Goal: Find specific page/section: Find specific page/section

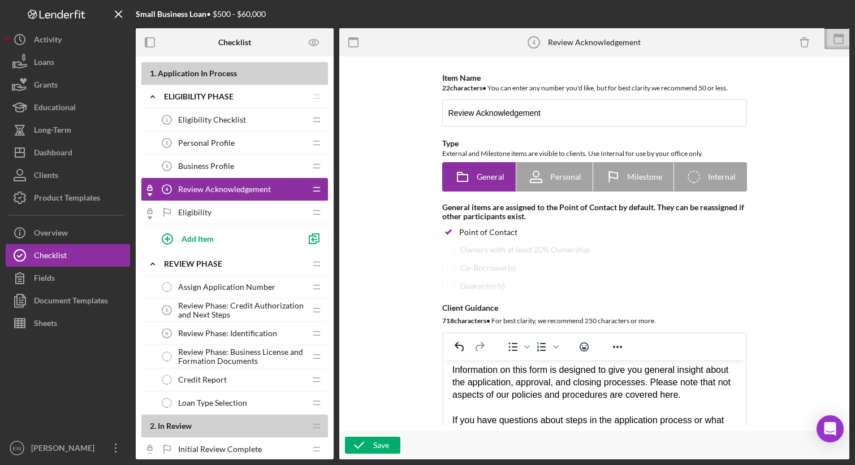
scroll to position [701, 0]
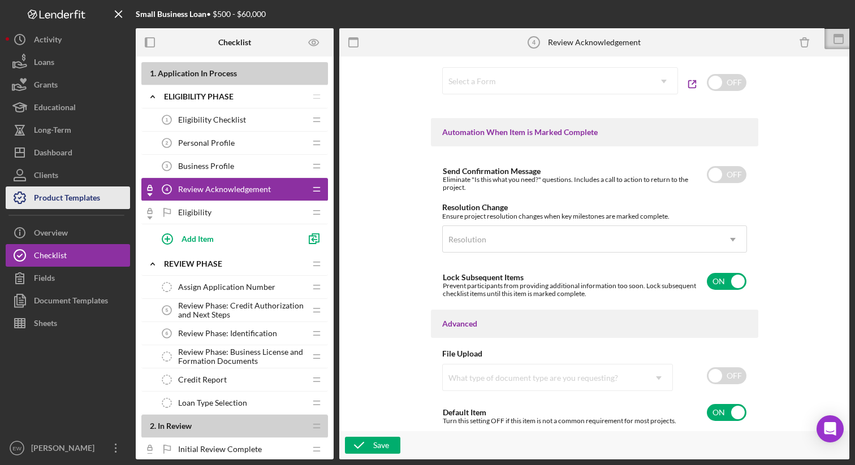
click at [59, 201] on div "Product Templates" at bounding box center [67, 199] width 66 height 25
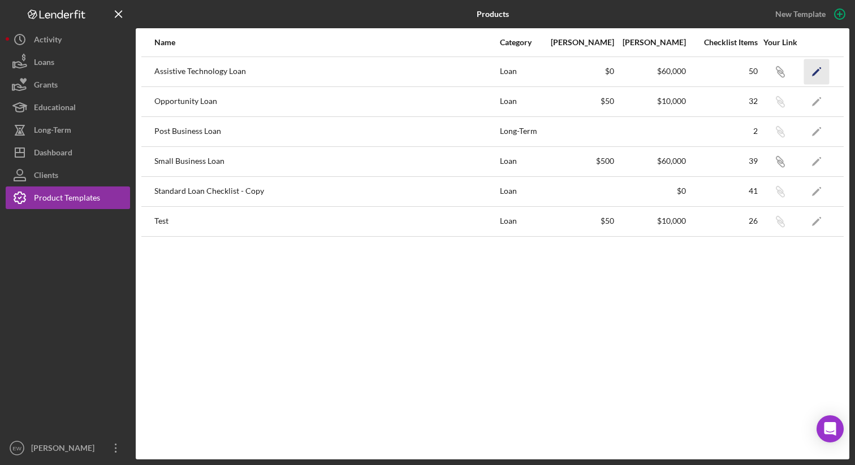
click at [811, 71] on icon "Icon/Edit" at bounding box center [816, 71] width 25 height 25
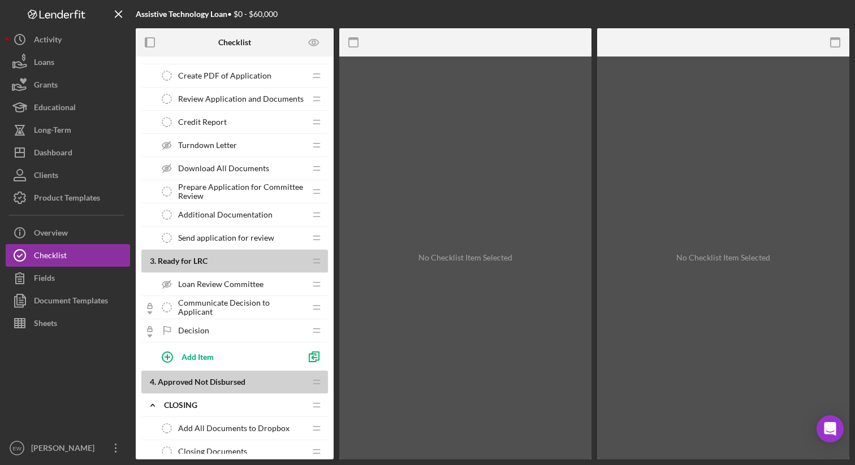
scroll to position [746, 0]
click at [253, 143] on div "Turndown Letter Turndown Letter" at bounding box center [230, 144] width 150 height 23
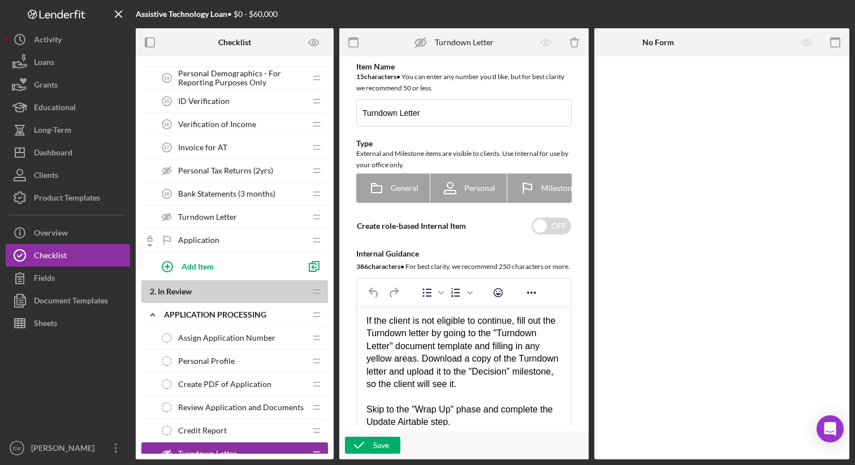
scroll to position [434, 0]
click at [255, 220] on div "Turndown Letter Turndown Letter" at bounding box center [230, 218] width 150 height 23
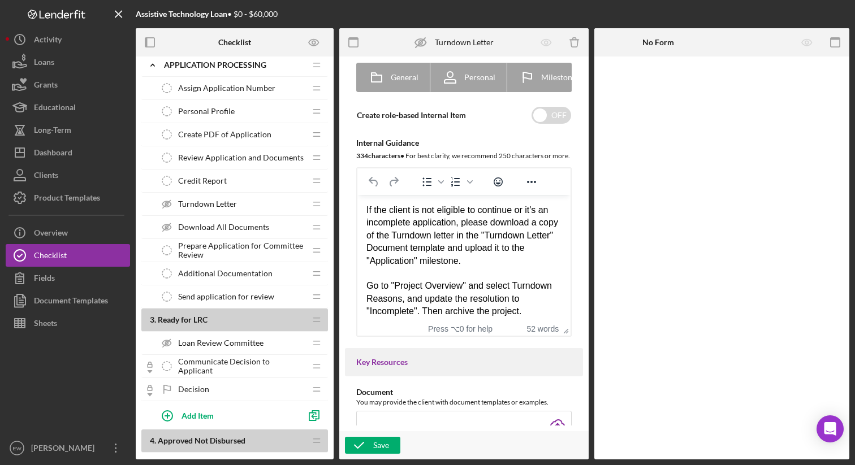
scroll to position [675, 0]
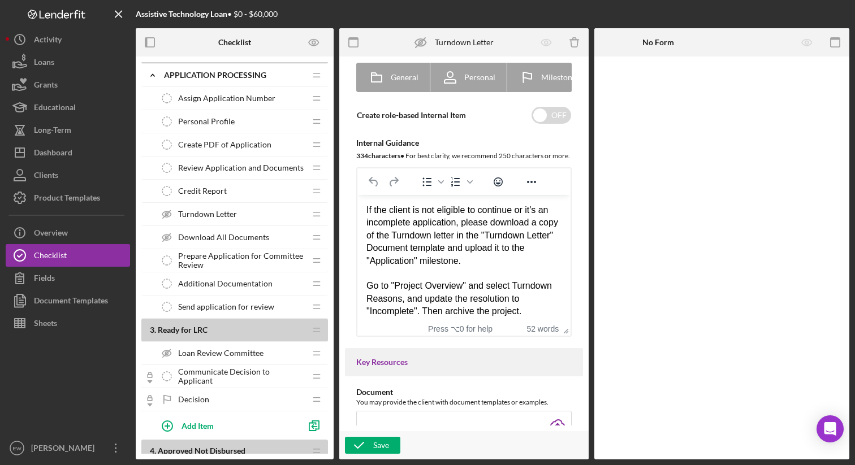
click at [252, 214] on div "Turndown Letter Turndown Letter" at bounding box center [230, 214] width 150 height 23
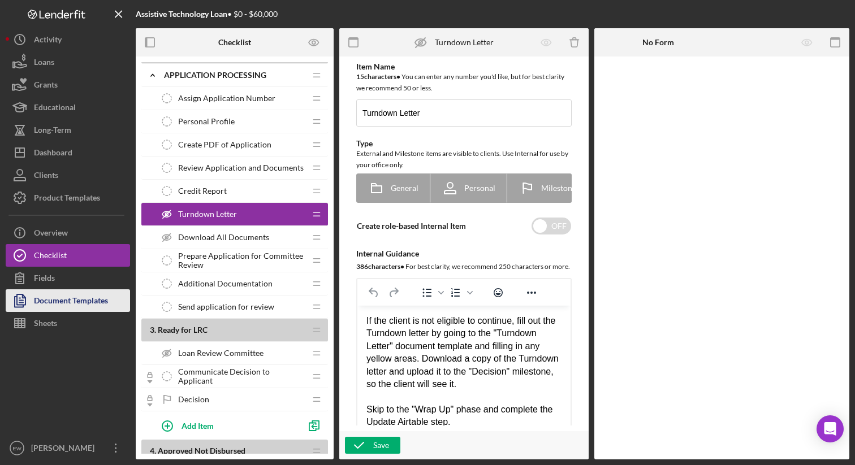
click at [52, 309] on div "Document Templates" at bounding box center [71, 301] width 74 height 25
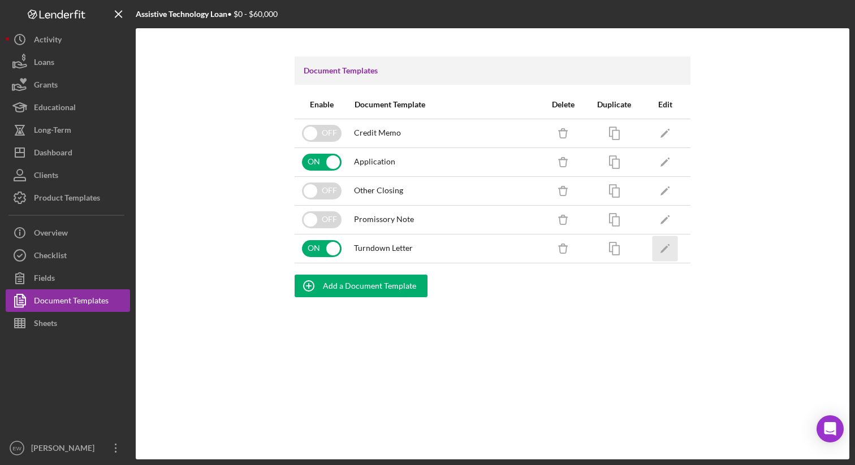
click at [668, 247] on icon "Icon/Edit" at bounding box center [664, 248] width 25 height 25
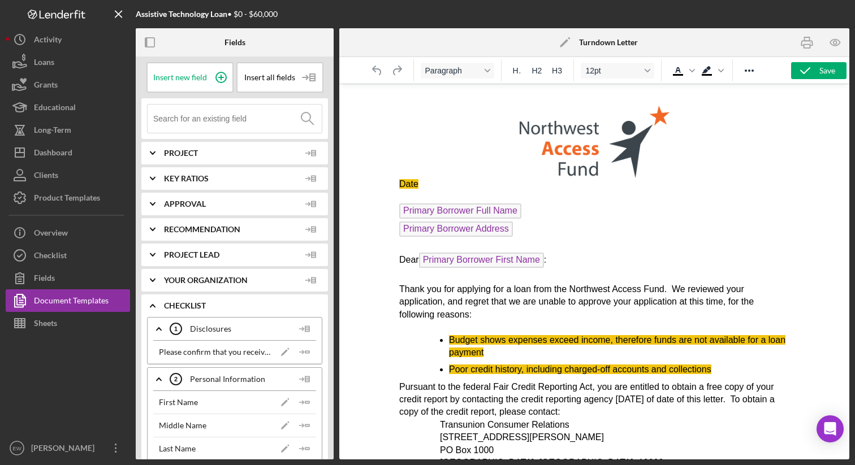
drag, startPoint x: 398, startPoint y: 188, endPoint x: 470, endPoint y: 283, distance: 119.0
click at [471, 290] on span "Thank you for applying for a loan from the Northwest Access Fund. We reviewed y…" at bounding box center [576, 301] width 354 height 35
drag, startPoint x: 804, startPoint y: 44, endPoint x: 95, endPoint y: 34, distance: 709.4
click at [804, 45] on rect "button" at bounding box center [807, 46] width 6 height 3
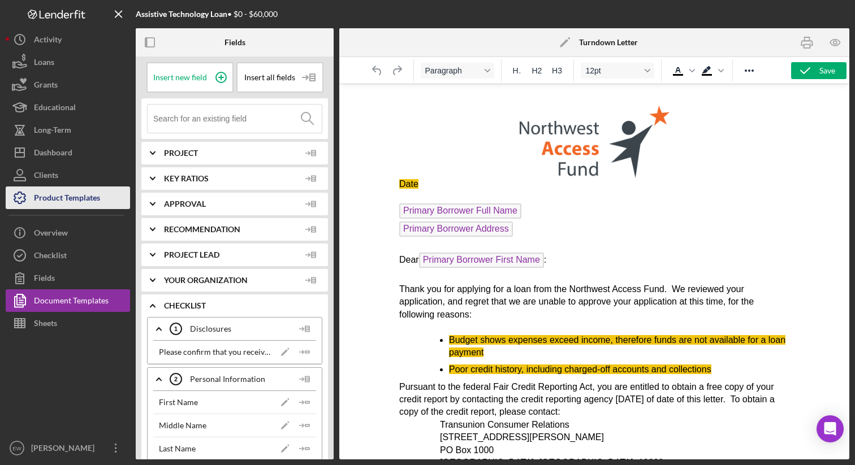
click at [60, 201] on div "Product Templates" at bounding box center [67, 199] width 66 height 25
